Goal: Transaction & Acquisition: Download file/media

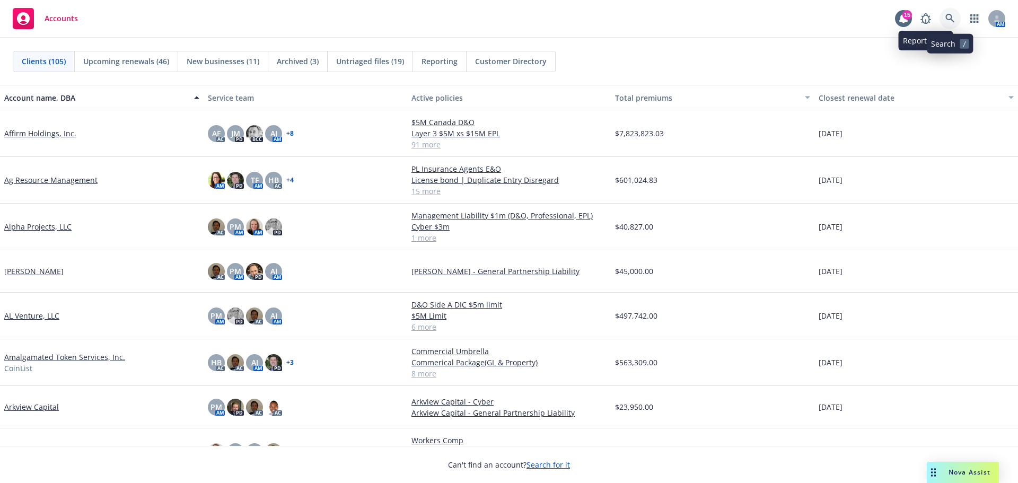
click at [947, 17] on icon at bounding box center [950, 19] width 10 height 10
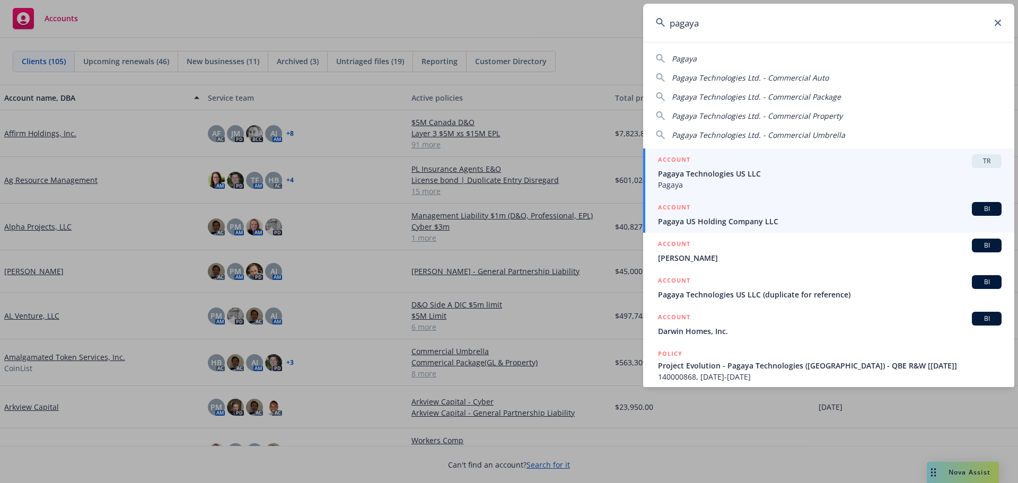
type input "pagaya"
click at [693, 222] on span "Pagaya US Holding Company LLC" at bounding box center [829, 221] width 343 height 11
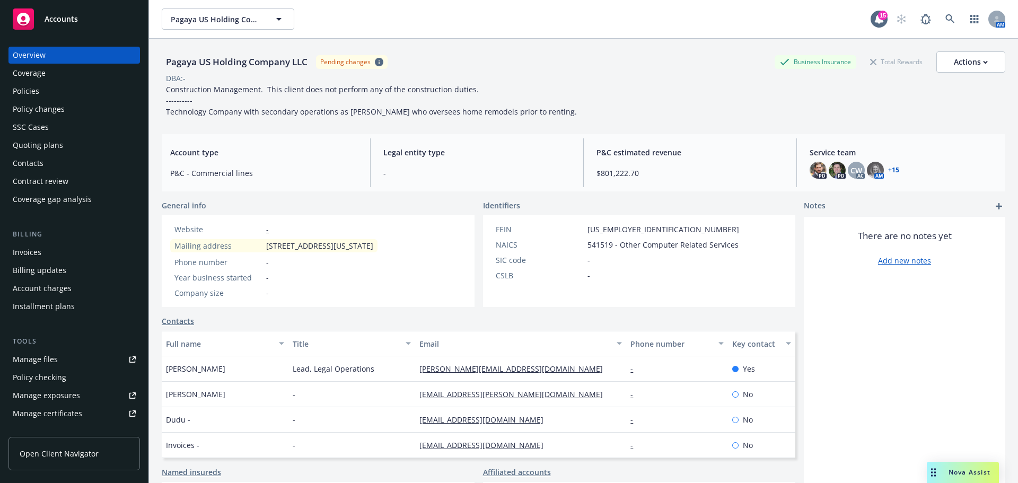
click at [36, 93] on div "Policies" at bounding box center [26, 91] width 27 height 17
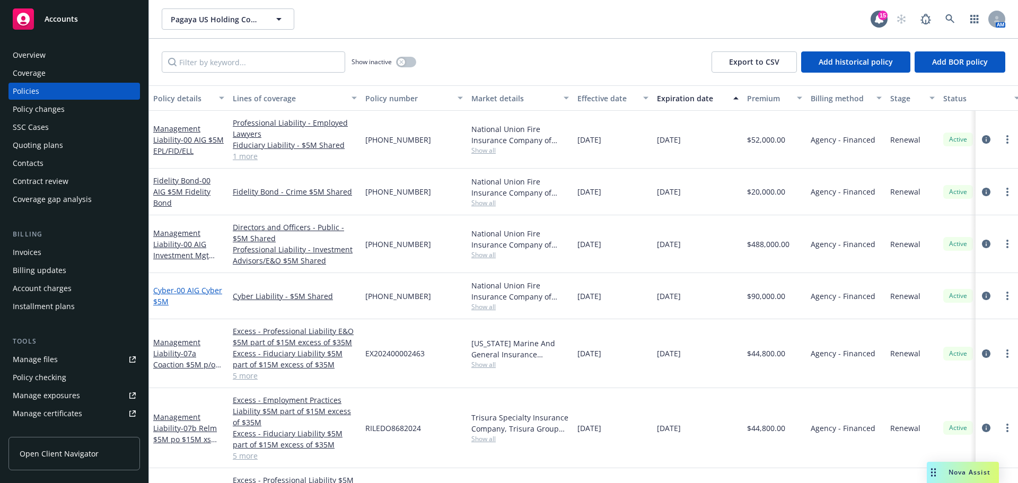
click at [187, 291] on span "- 00 AIG Cyber $5M" at bounding box center [187, 295] width 69 height 21
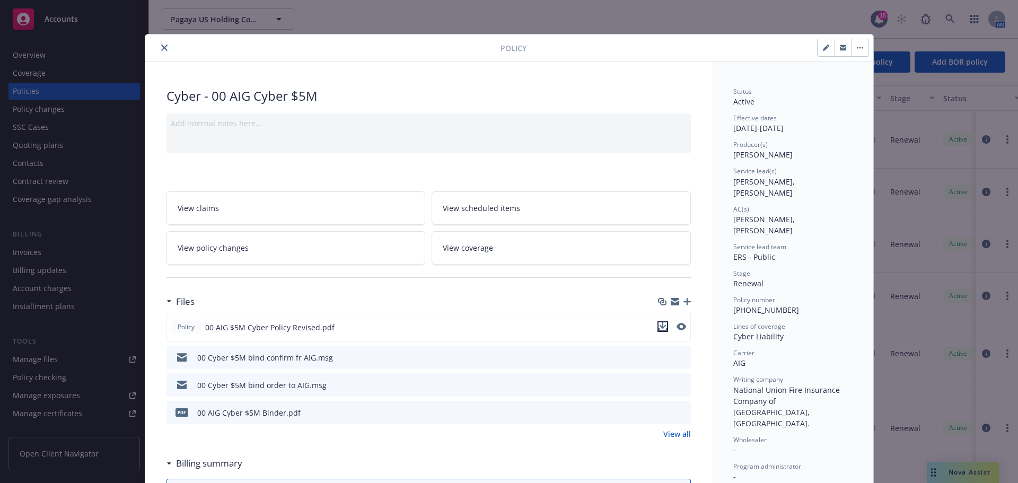
click at [659, 328] on icon "download file" at bounding box center [662, 326] width 8 height 8
